Goal: Obtain resource: Download file/media

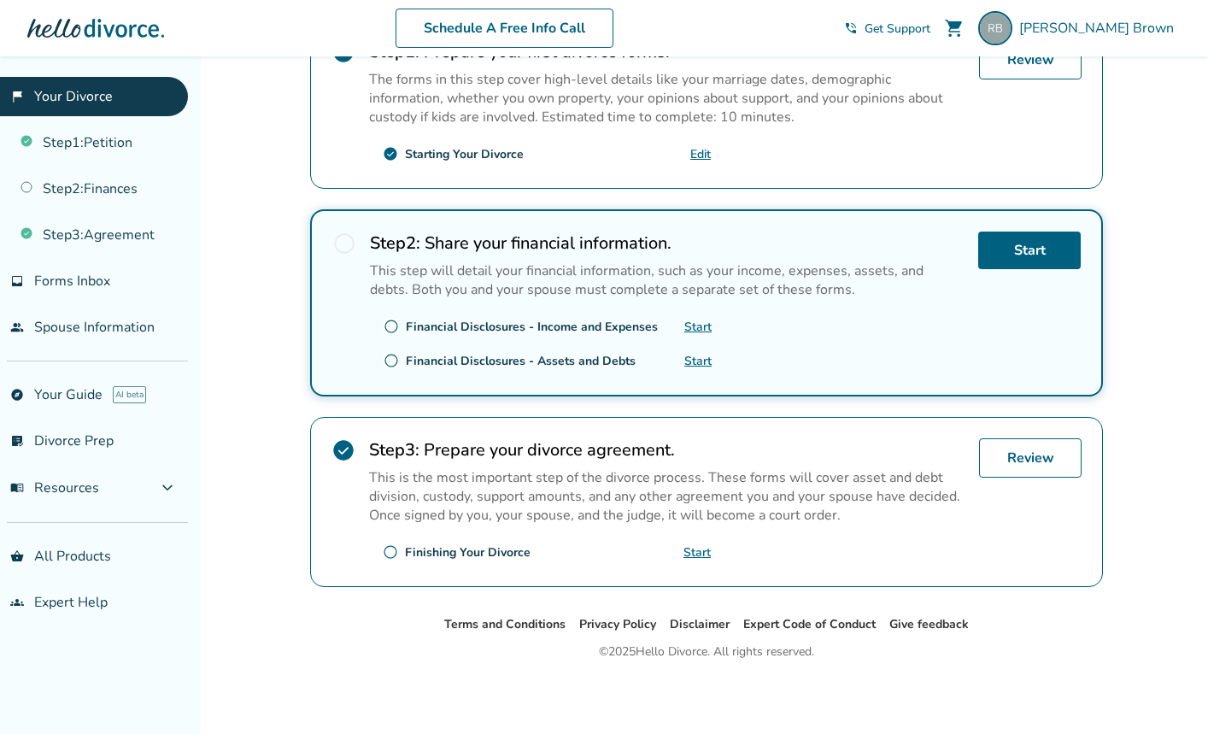
scroll to position [131, 0]
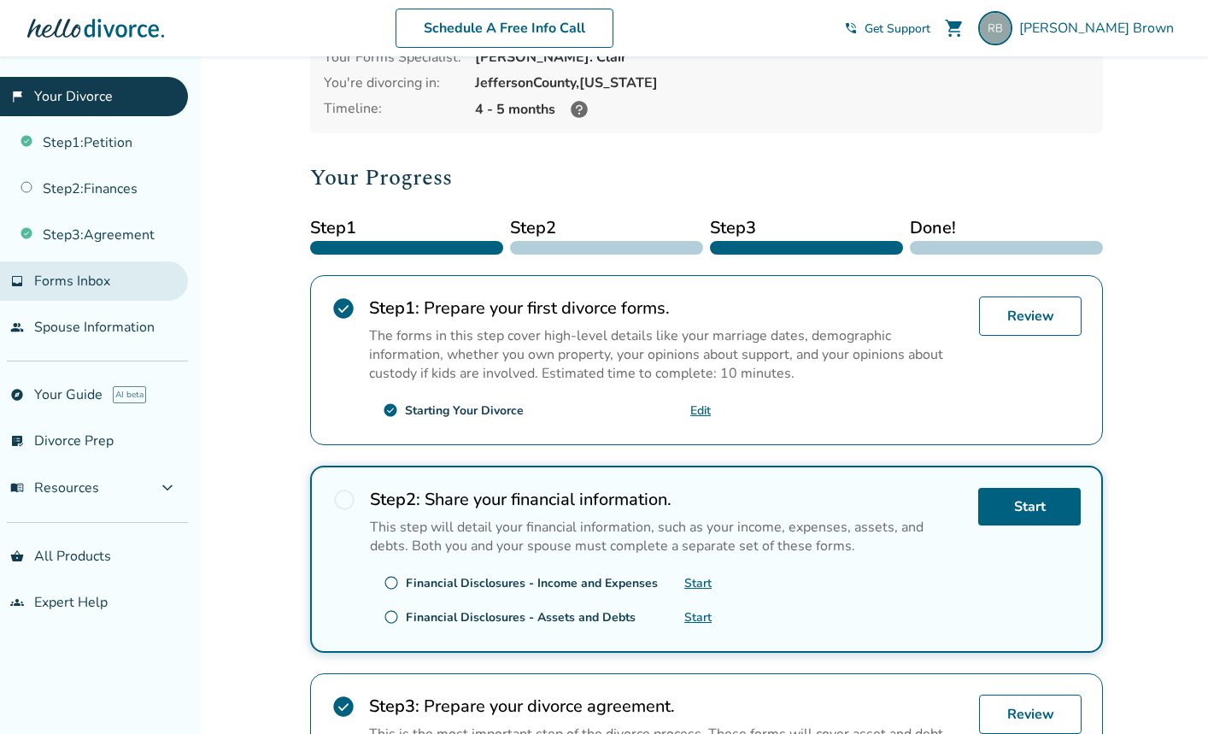
click at [77, 291] on link "inbox Forms Inbox" at bounding box center [94, 280] width 188 height 39
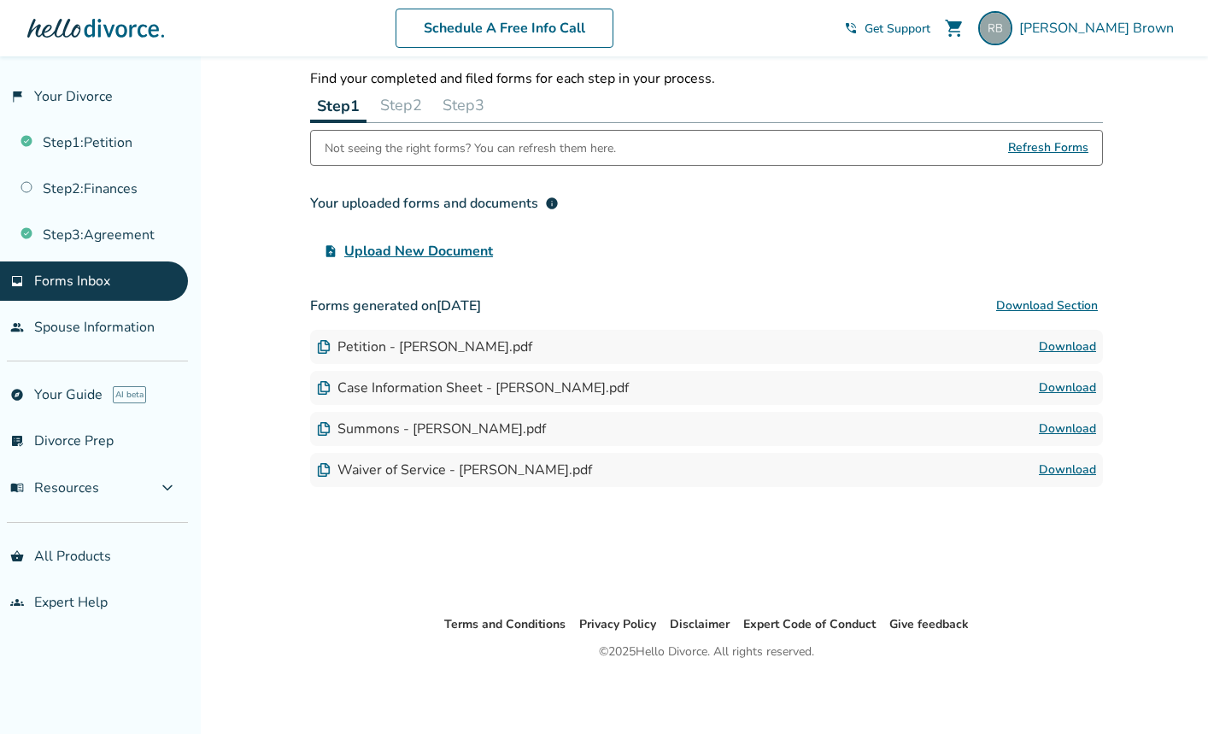
scroll to position [56, 0]
click at [470, 102] on button "Step 3" at bounding box center [464, 105] width 56 height 34
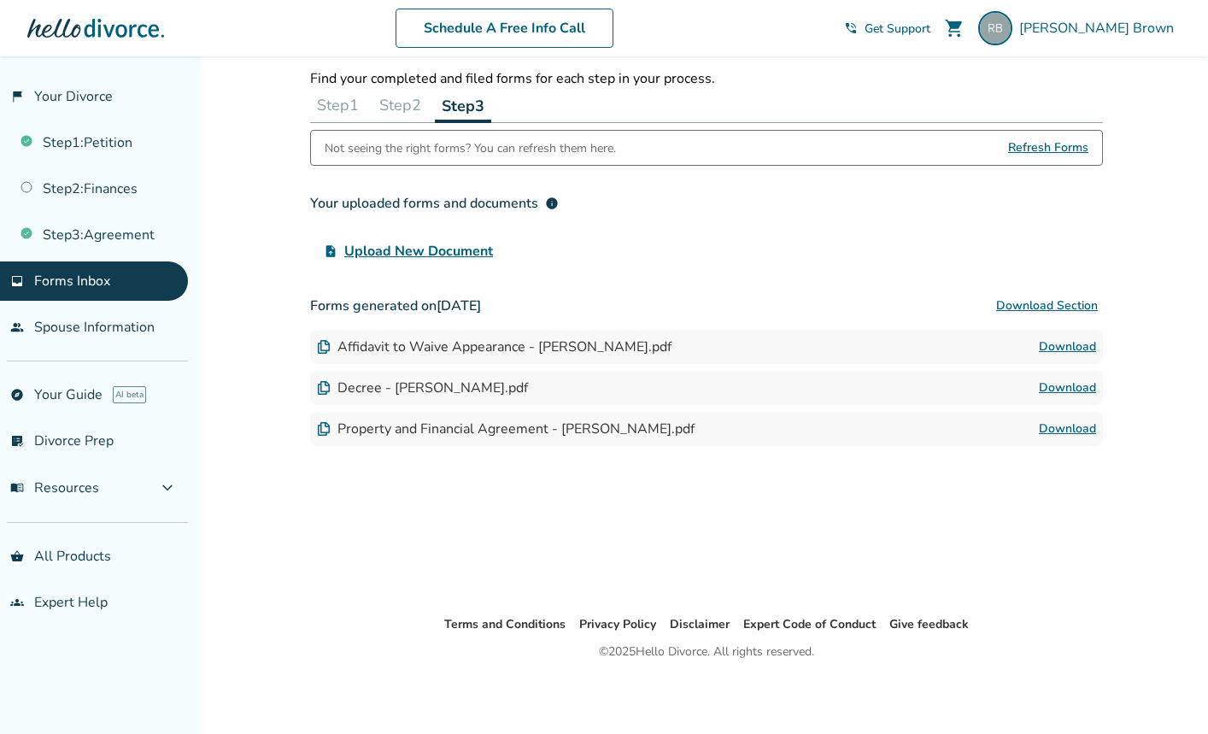
click at [1066, 429] on link "Download" at bounding box center [1067, 429] width 57 height 21
